Goal: Answer question/provide support: Share knowledge or assist other users

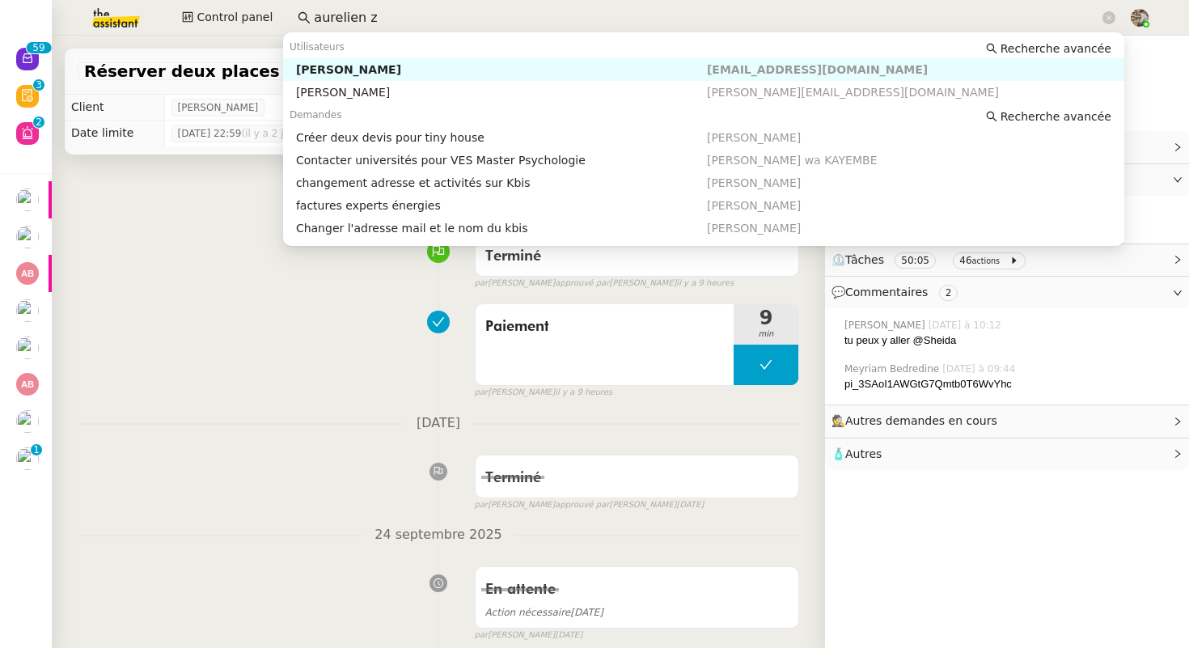
click at [367, 74] on div "[PERSON_NAME]" at bounding box center [501, 69] width 411 height 15
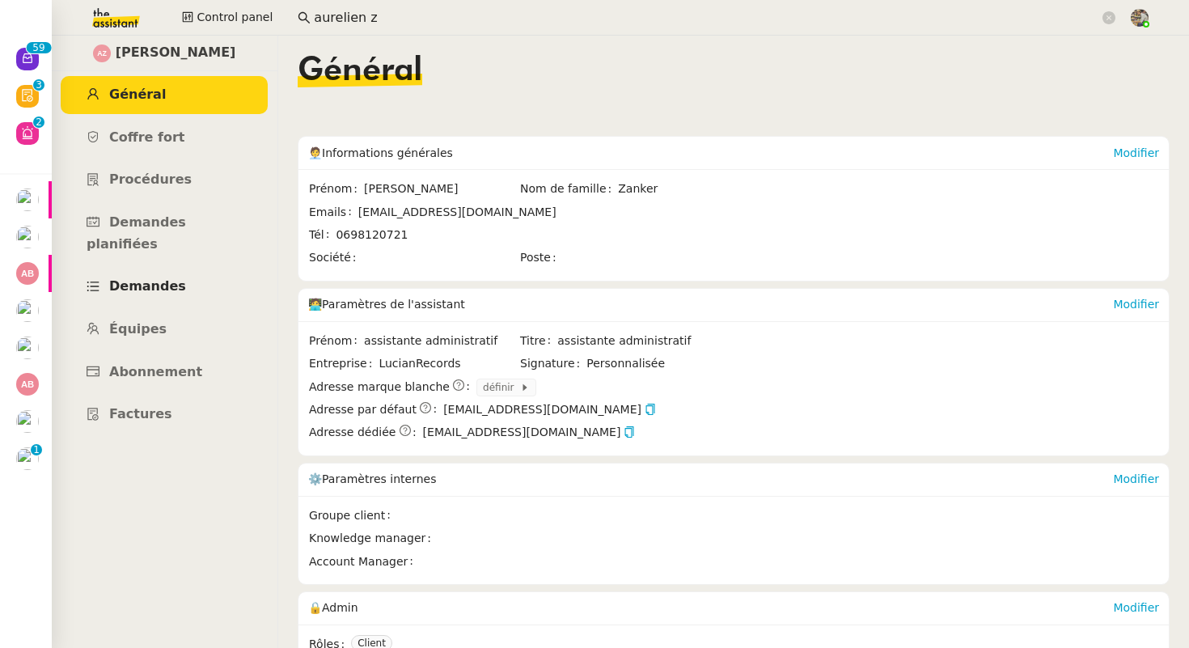
click at [145, 278] on span "Demandes" at bounding box center [147, 285] width 77 height 15
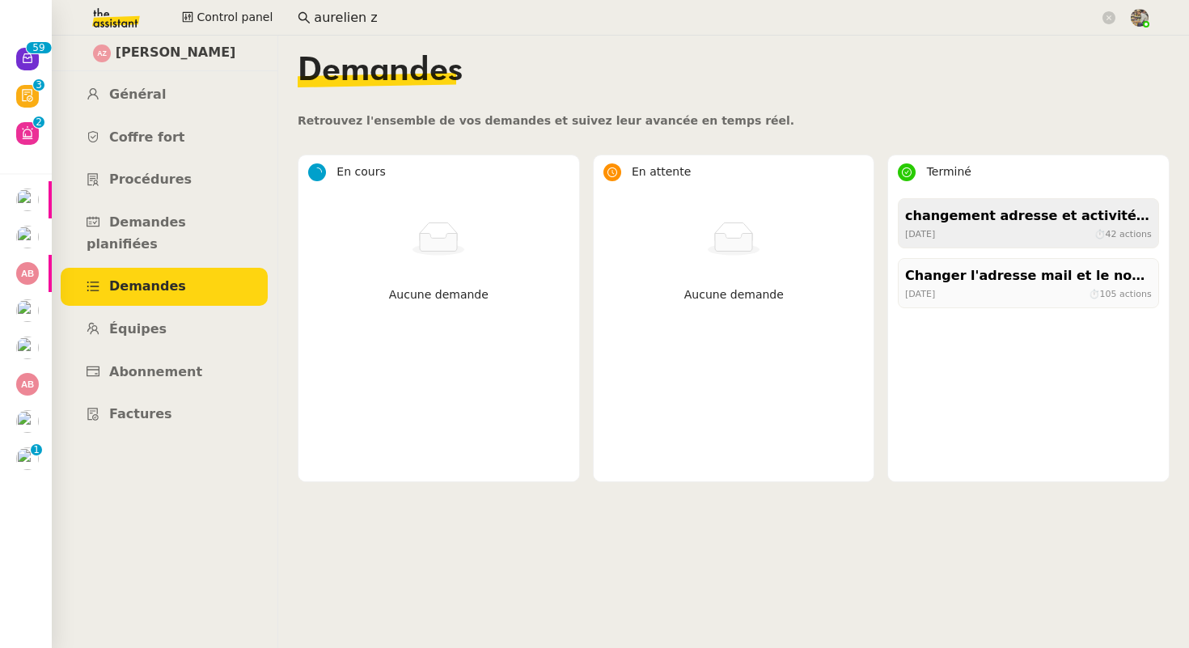
click at [960, 233] on div "[DATE] ⏱ 42 actions" at bounding box center [1028, 234] width 247 height 15
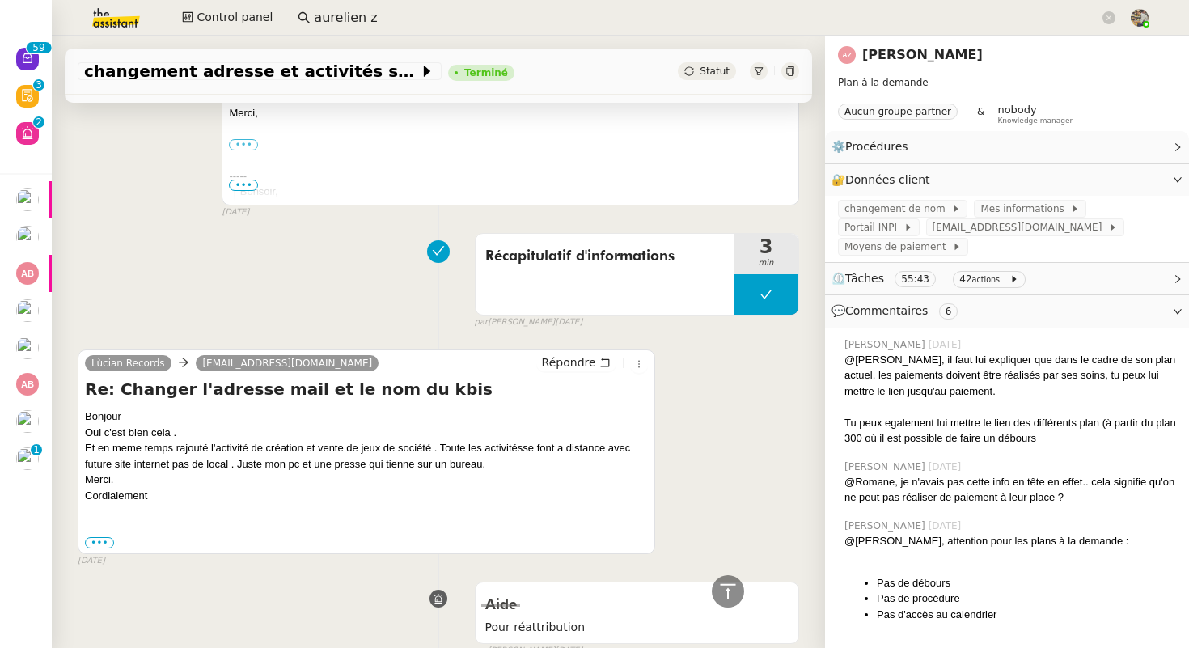
scroll to position [9533, 0]
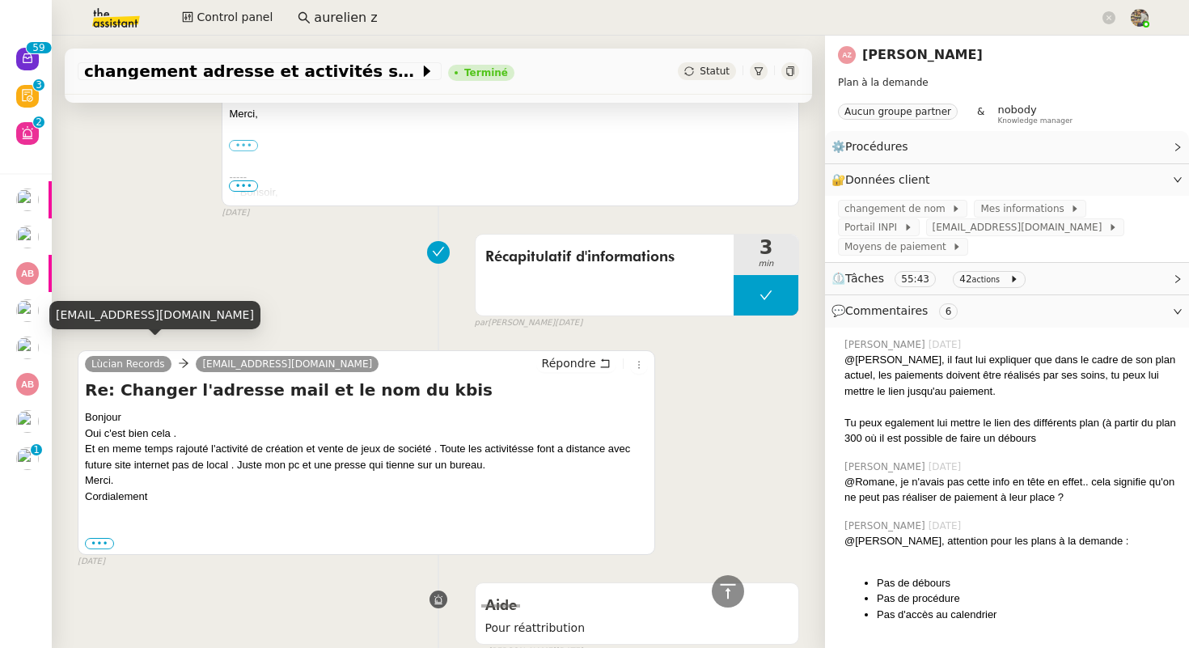
click at [121, 314] on div "[EMAIL_ADDRESS][DOMAIN_NAME]" at bounding box center [154, 315] width 211 height 28
copy div "[EMAIL_ADDRESS][DOMAIN_NAME]"
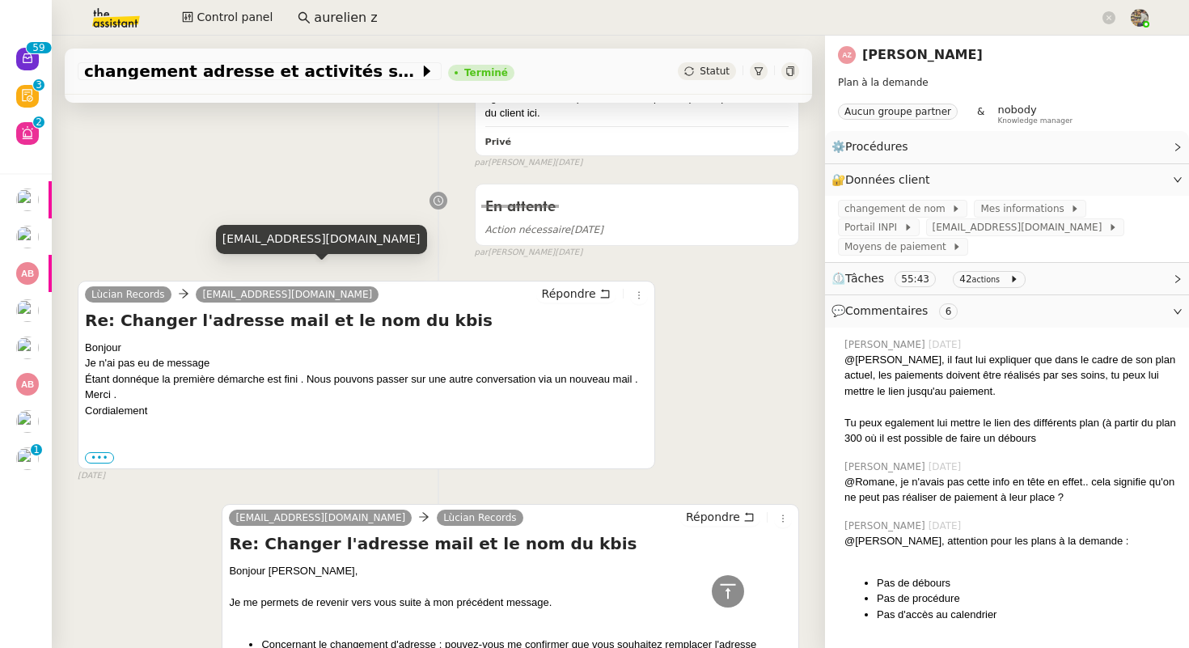
scroll to position [8288, 0]
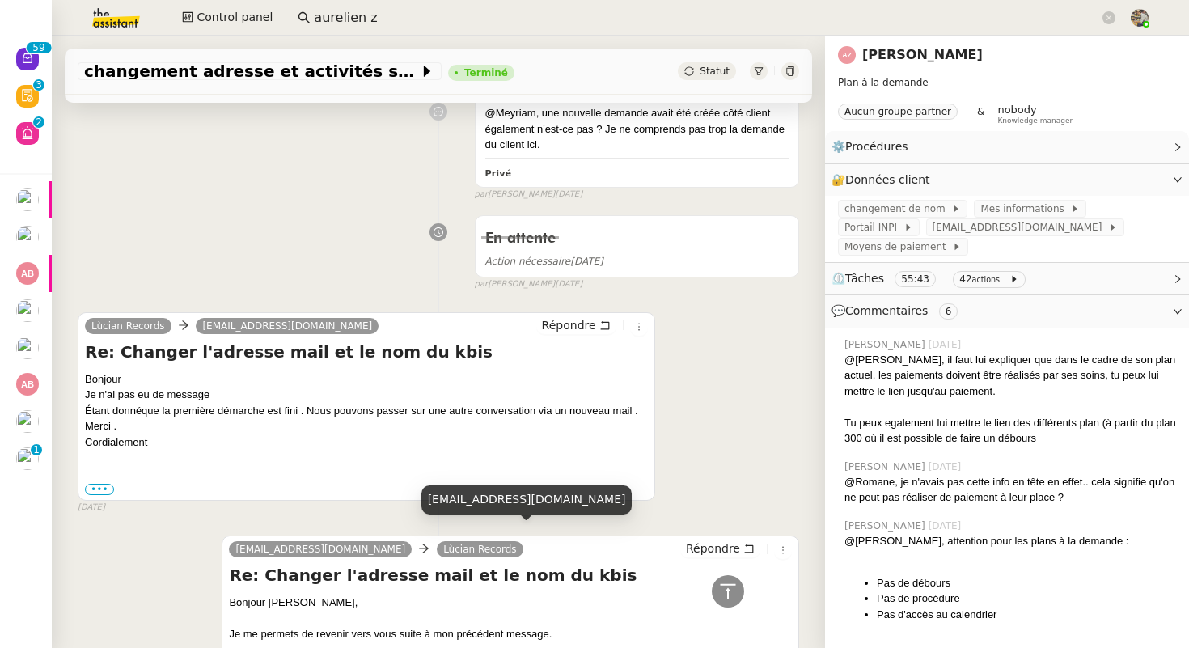
click at [466, 491] on div "[EMAIL_ADDRESS][DOMAIN_NAME]" at bounding box center [527, 499] width 211 height 28
copy div "[EMAIL_ADDRESS][DOMAIN_NAME]"
click at [314, 20] on input "aurelien z" at bounding box center [707, 18] width 786 height 22
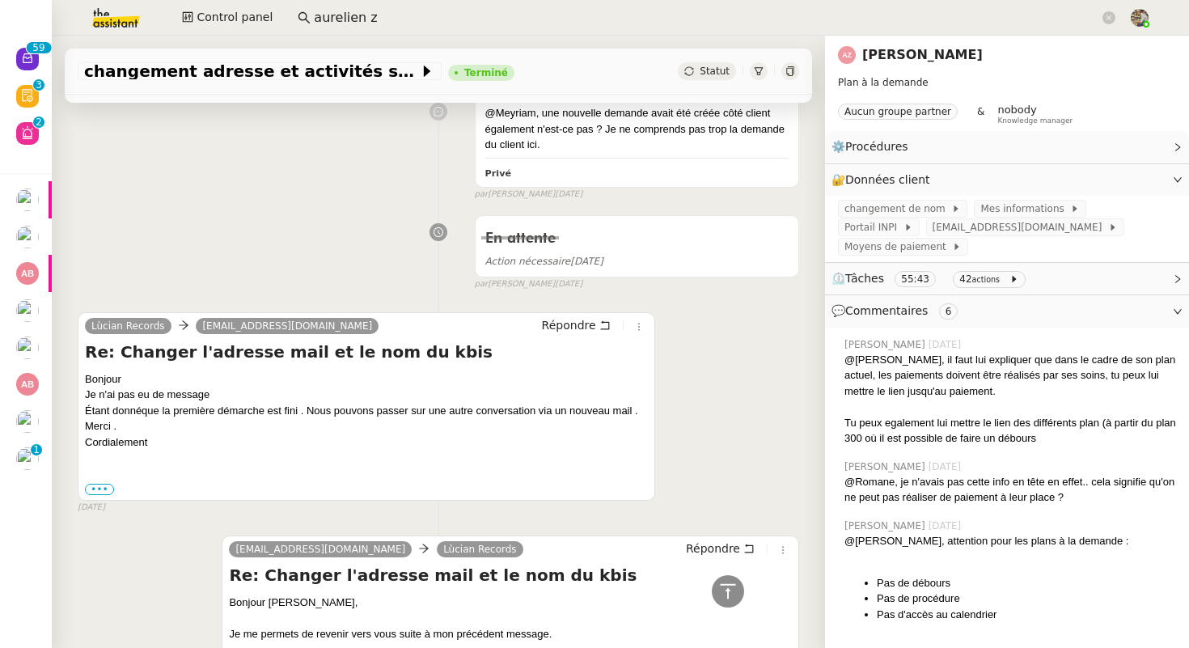
click at [314, 20] on input "aurelien z" at bounding box center [707, 18] width 786 height 22
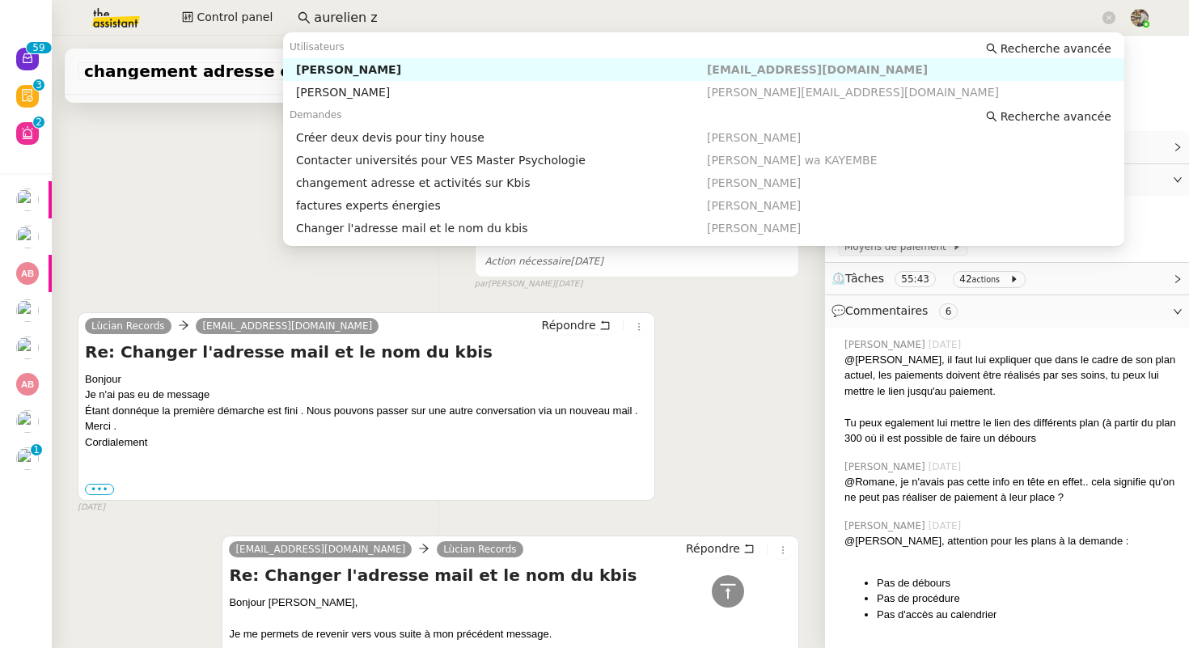
click at [314, 20] on input "aurelien z" at bounding box center [707, 18] width 786 height 22
paste input "[EMAIL_ADDRESS][DOMAIN_NAME]"
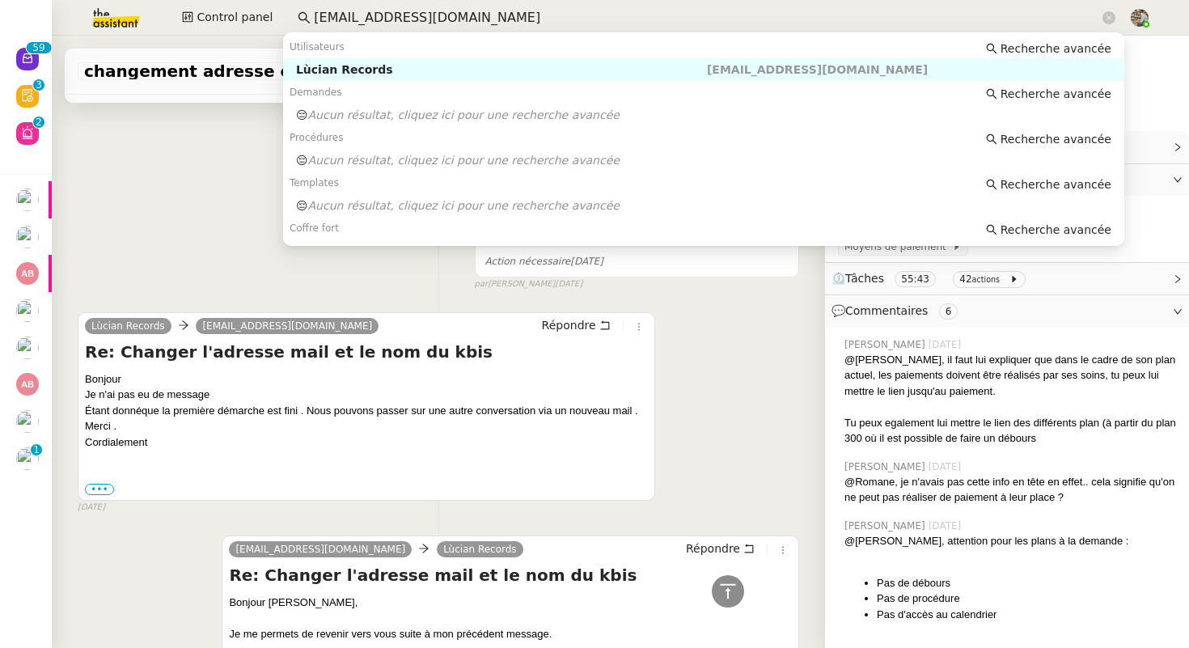
click at [333, 62] on div "Lùcian Records" at bounding box center [501, 69] width 411 height 15
type input "[EMAIL_ADDRESS][DOMAIN_NAME]"
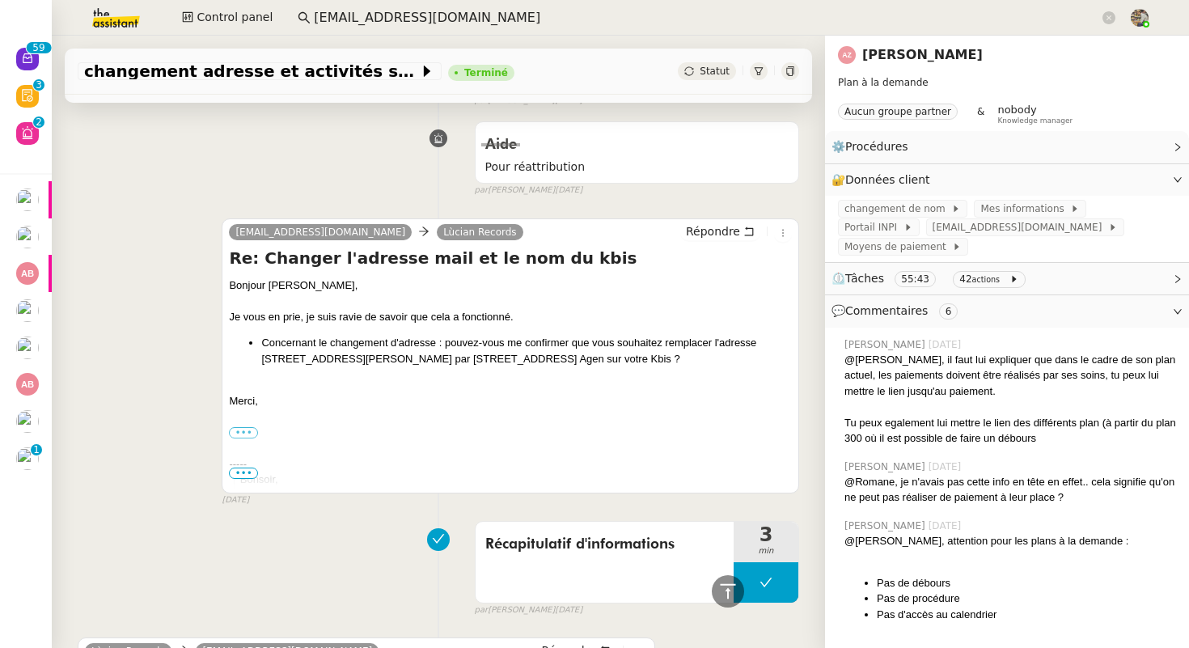
scroll to position [10046, 0]
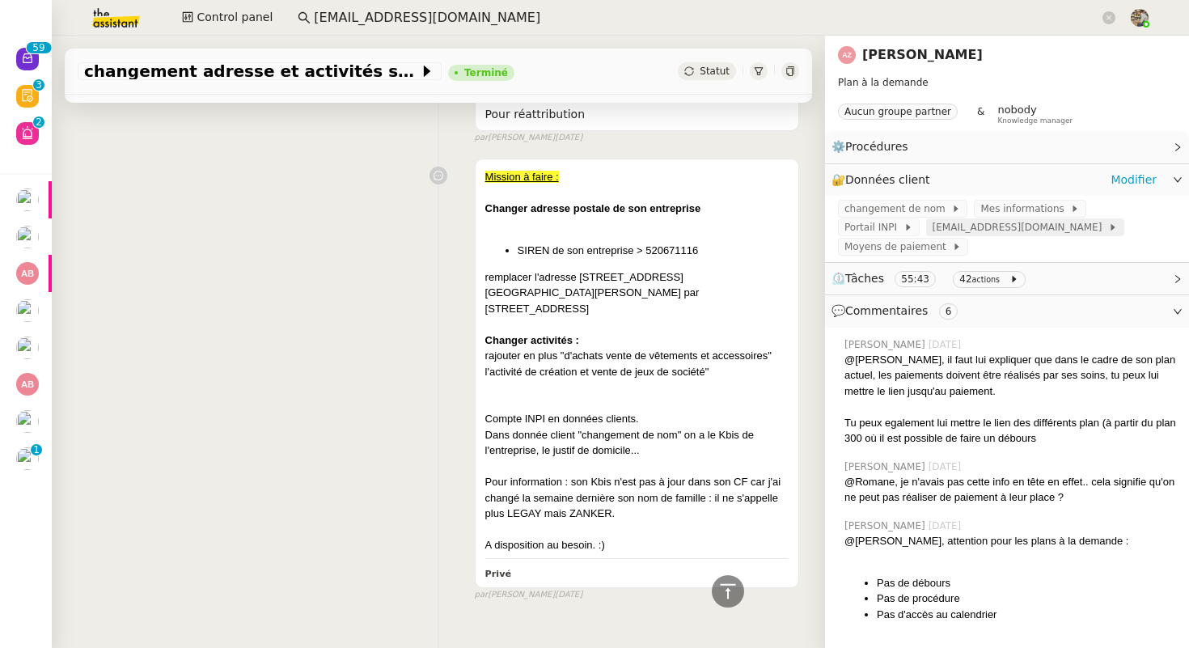
click at [933, 233] on span "[EMAIL_ADDRESS][DOMAIN_NAME]" at bounding box center [1021, 227] width 176 height 16
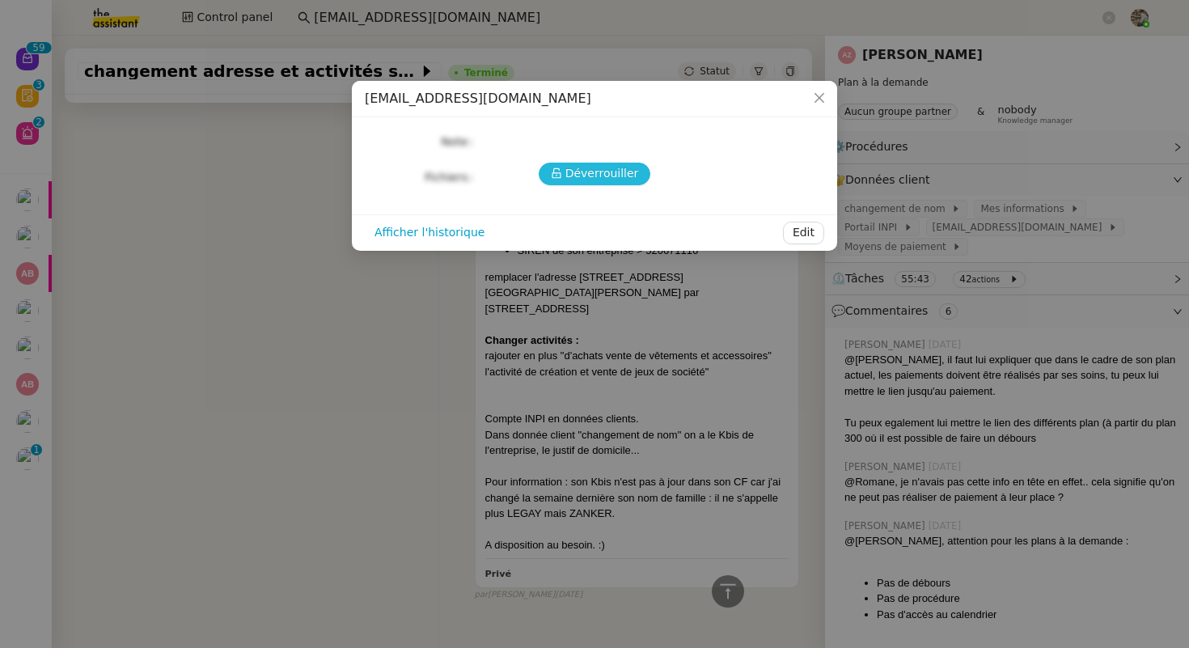
click at [583, 179] on span "Déverrouiller" at bounding box center [603, 173] width 74 height 19
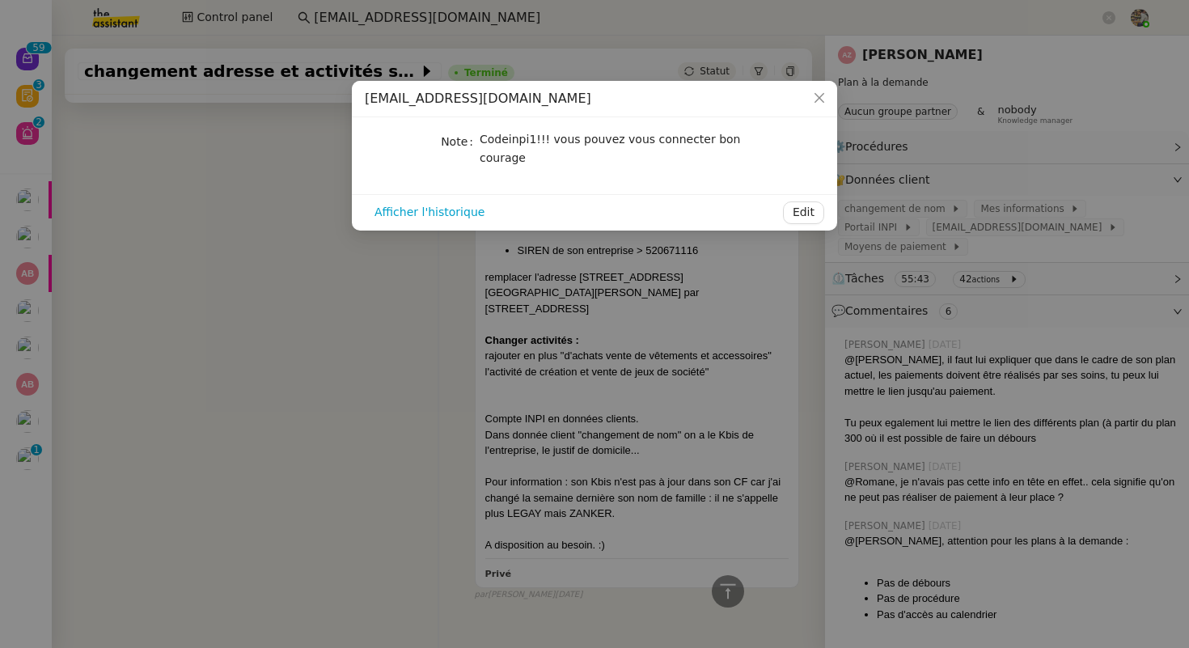
click at [274, 160] on nz-modal-container "[EMAIL_ADDRESS][DOMAIN_NAME] Note Codeinpi1!!! vous pouvez vous connecter bon c…" at bounding box center [594, 324] width 1189 height 648
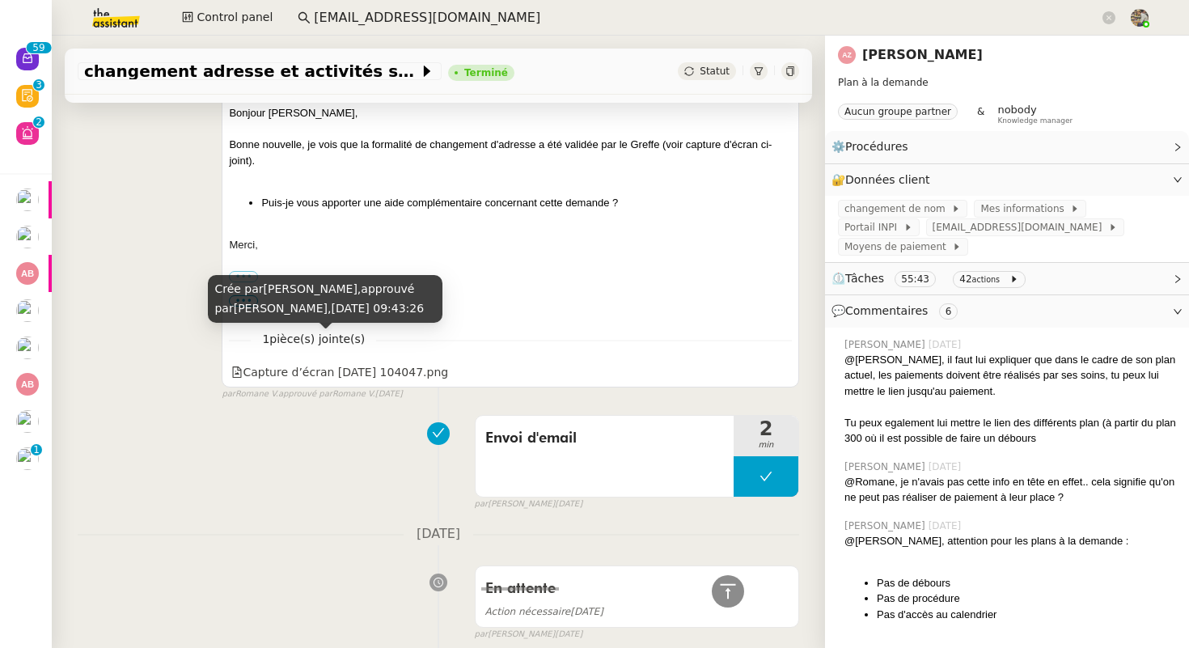
scroll to position [983, 0]
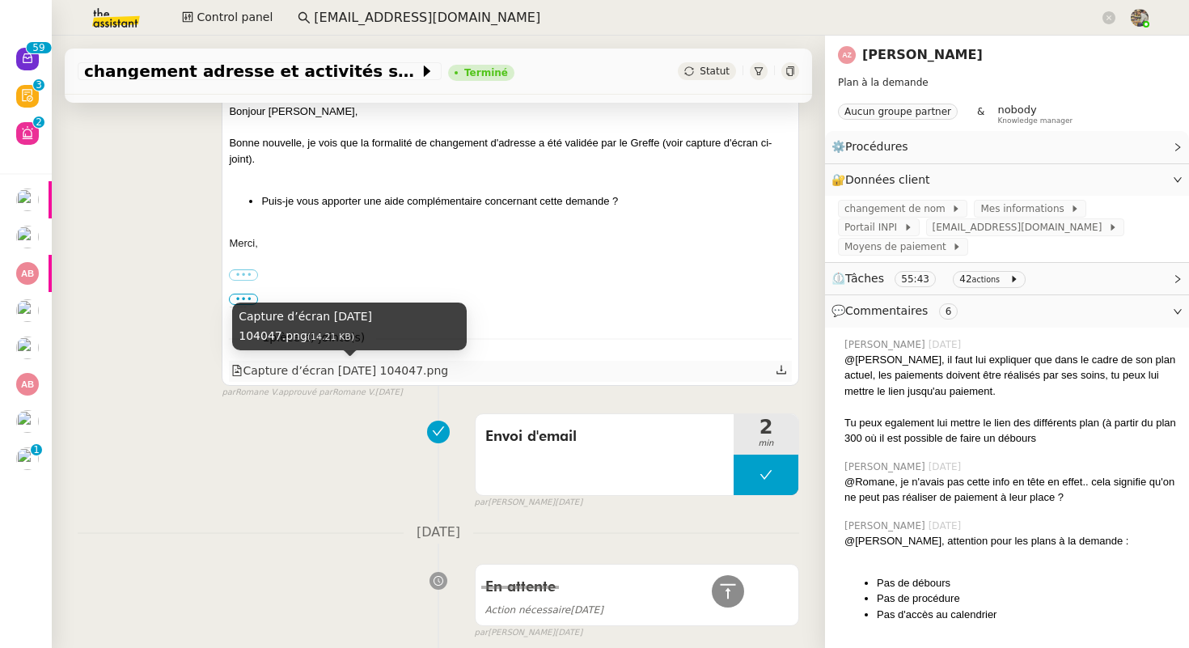
click at [392, 367] on div "Capture d’écran [DATE] 104047.png" at bounding box center [339, 371] width 217 height 19
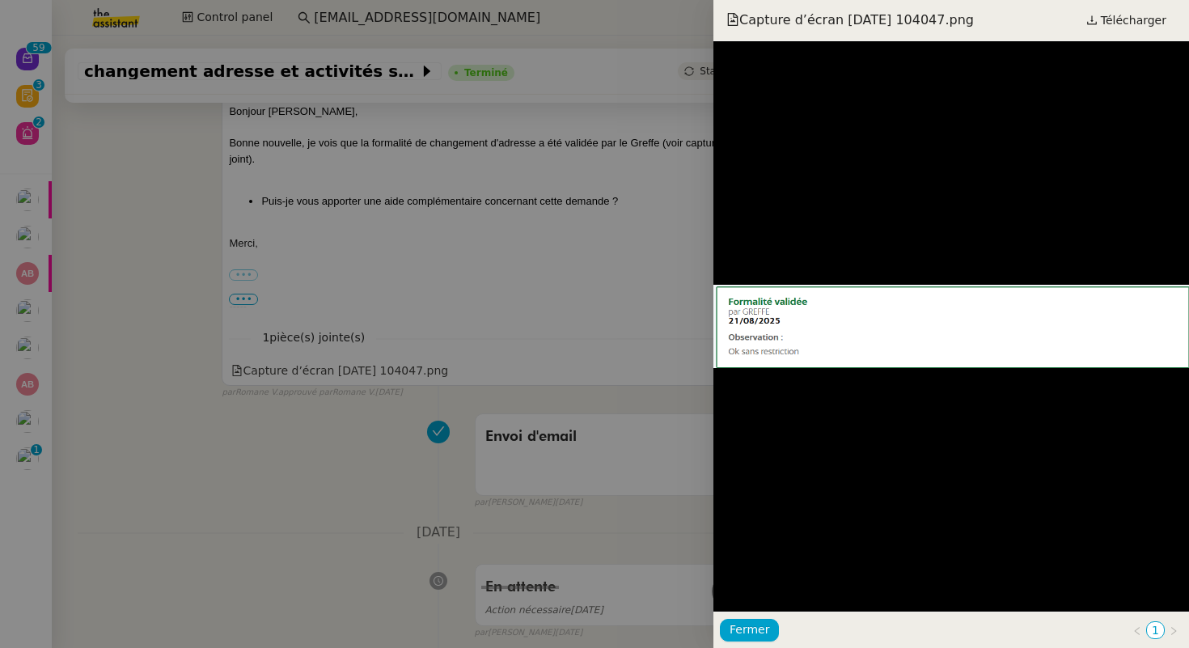
click at [590, 320] on div at bounding box center [594, 324] width 1189 height 648
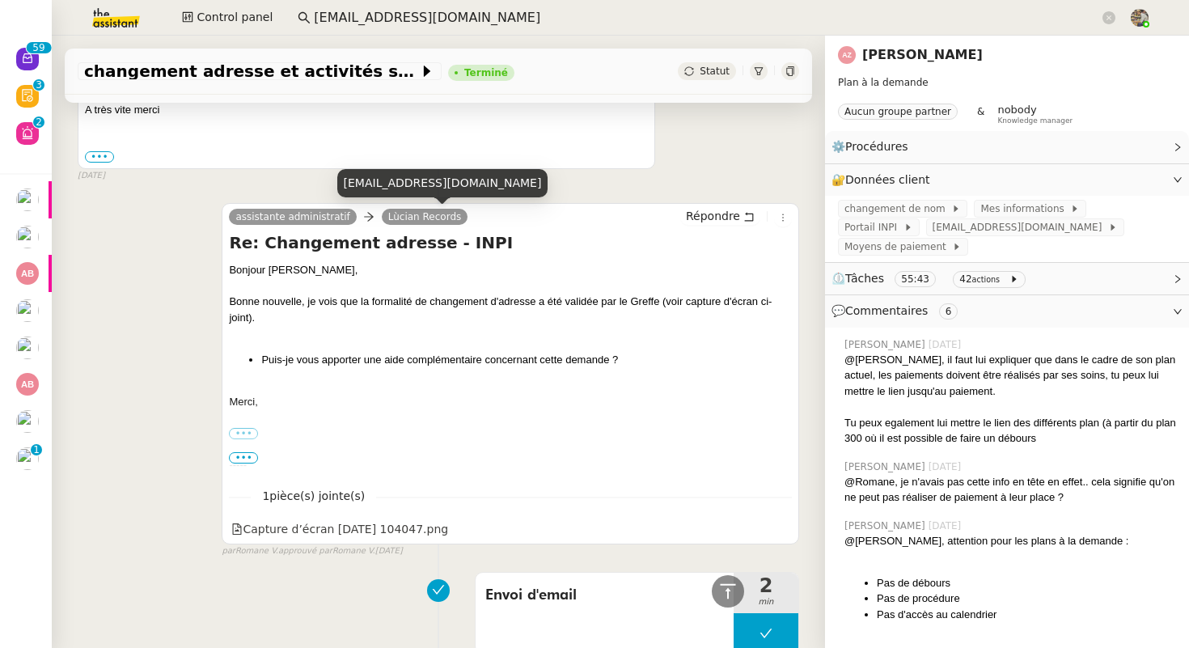
scroll to position [0, 0]
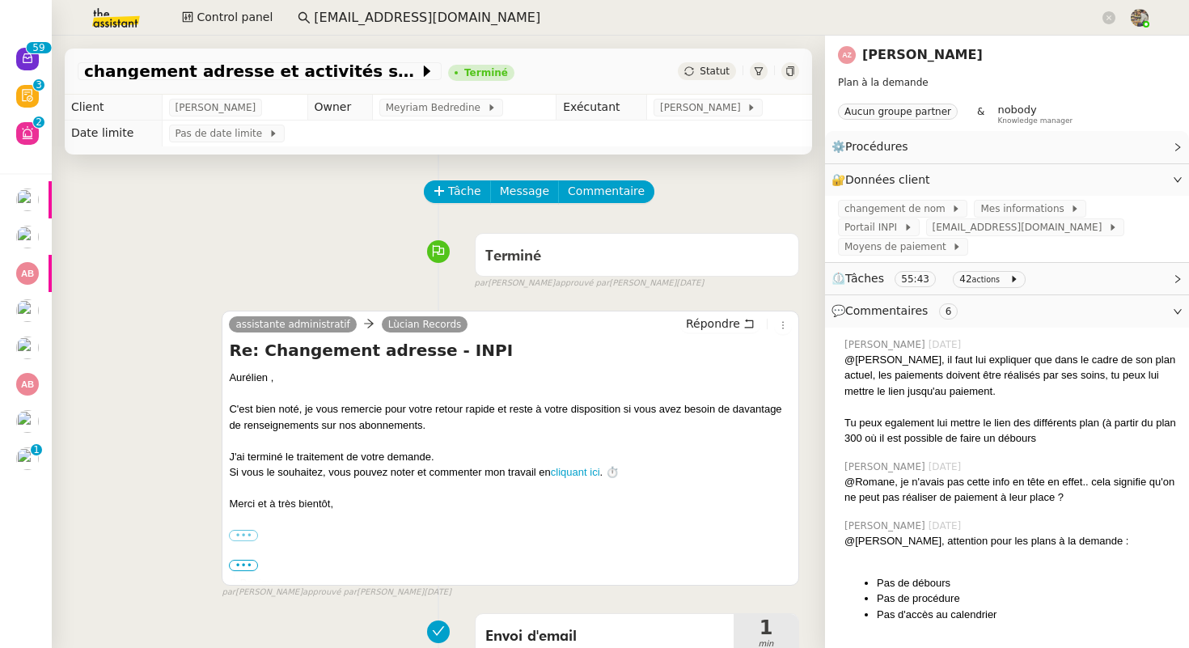
click at [884, 52] on link "[PERSON_NAME]" at bounding box center [922, 54] width 121 height 15
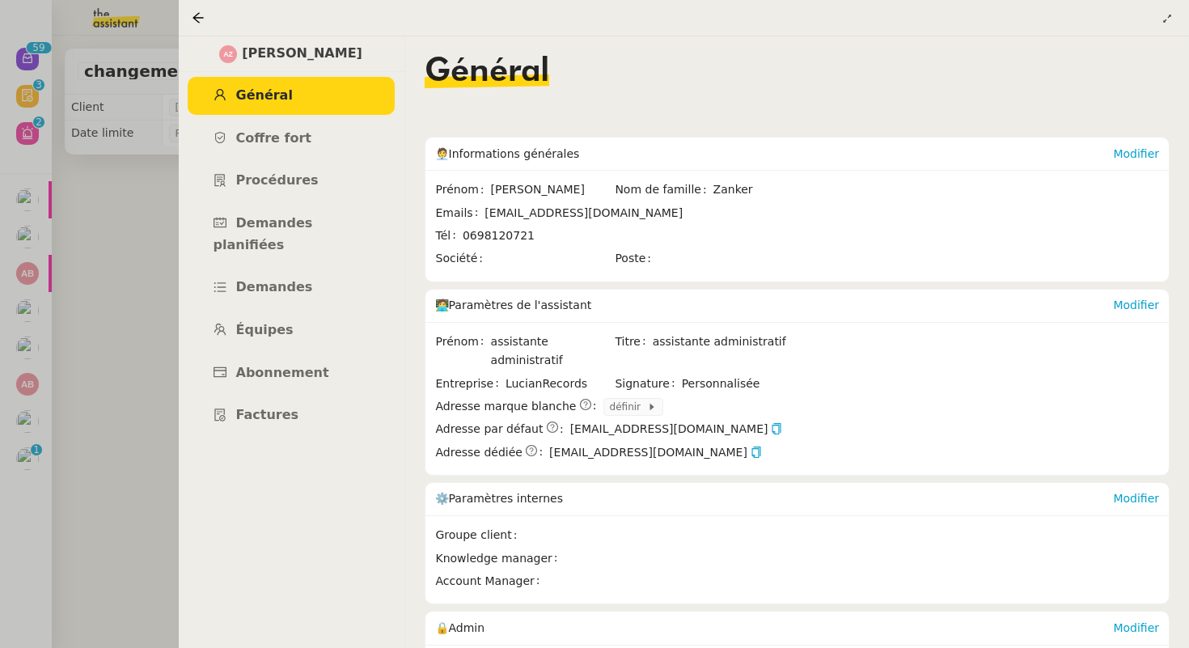
scroll to position [193, 0]
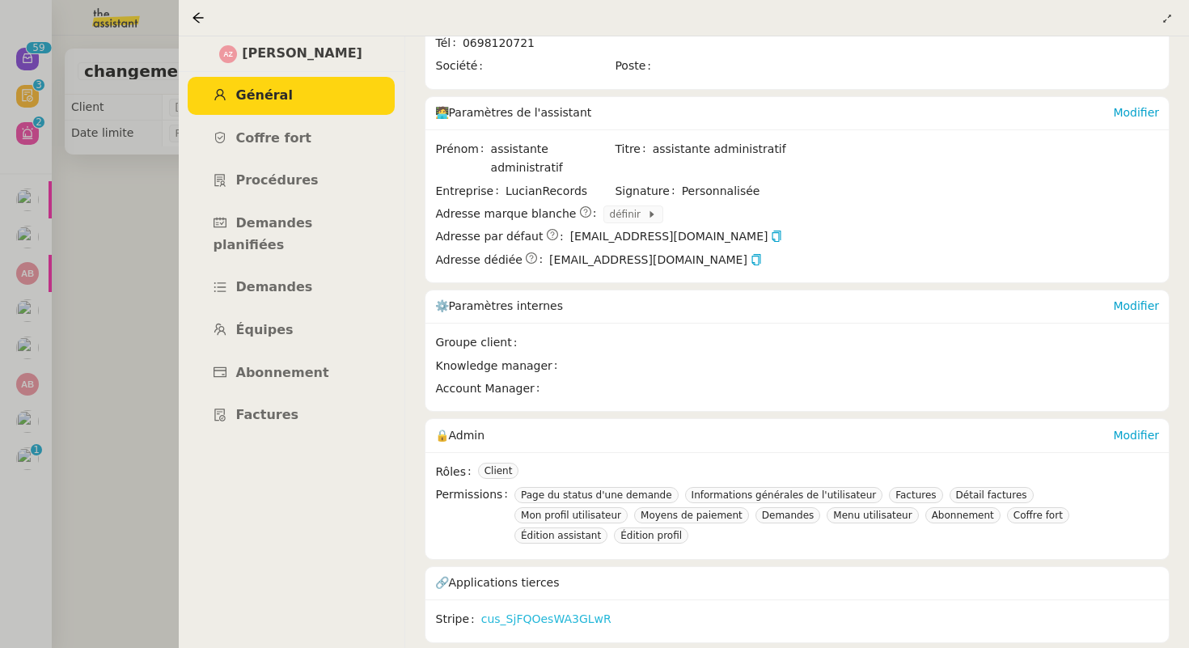
click at [529, 615] on link "cus_SjFQOesWA3GLwR" at bounding box center [546, 619] width 130 height 19
